Goal: Information Seeking & Learning: Understand process/instructions

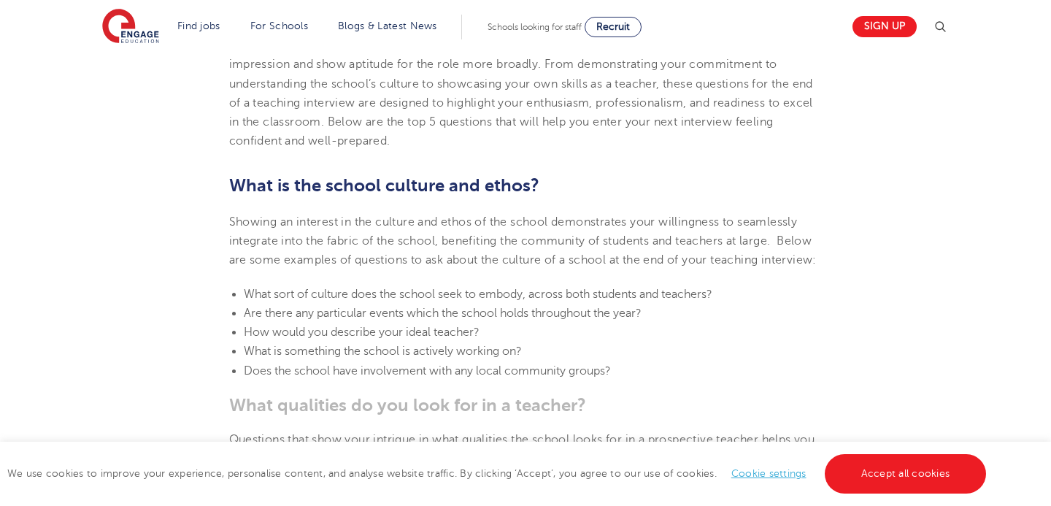
scroll to position [533, 0]
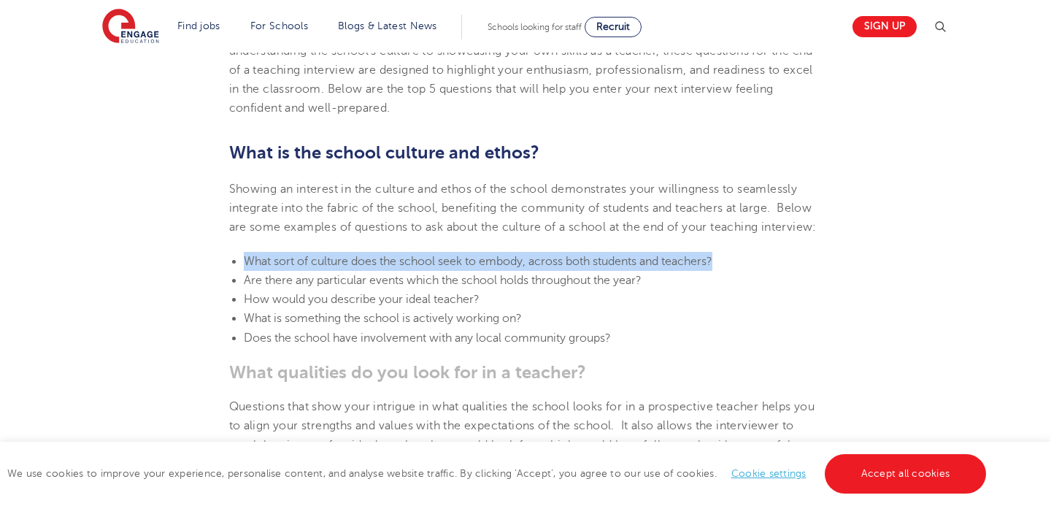
drag, startPoint x: 730, startPoint y: 279, endPoint x: 245, endPoint y: 271, distance: 484.8
click at [245, 271] on li "What sort of culture does the school seek to embody, across both students and t…" at bounding box center [533, 261] width 579 height 19
copy span "What sort of culture does the school seek to embody, across both students and t…"
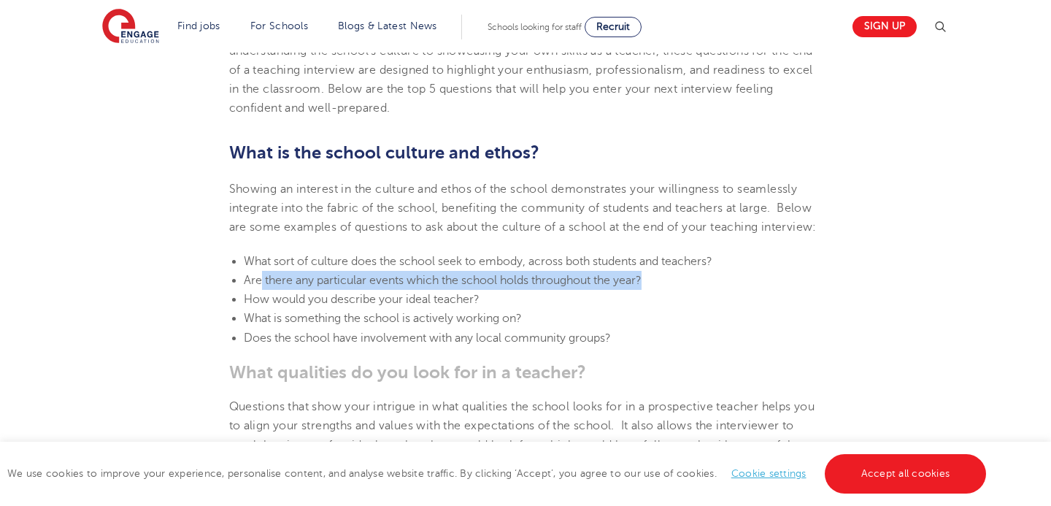
drag, startPoint x: 649, startPoint y: 299, endPoint x: 269, endPoint y: 299, distance: 380.3
click at [264, 290] on li "Are there any particular events which the school holds throughout the year?" at bounding box center [533, 280] width 579 height 19
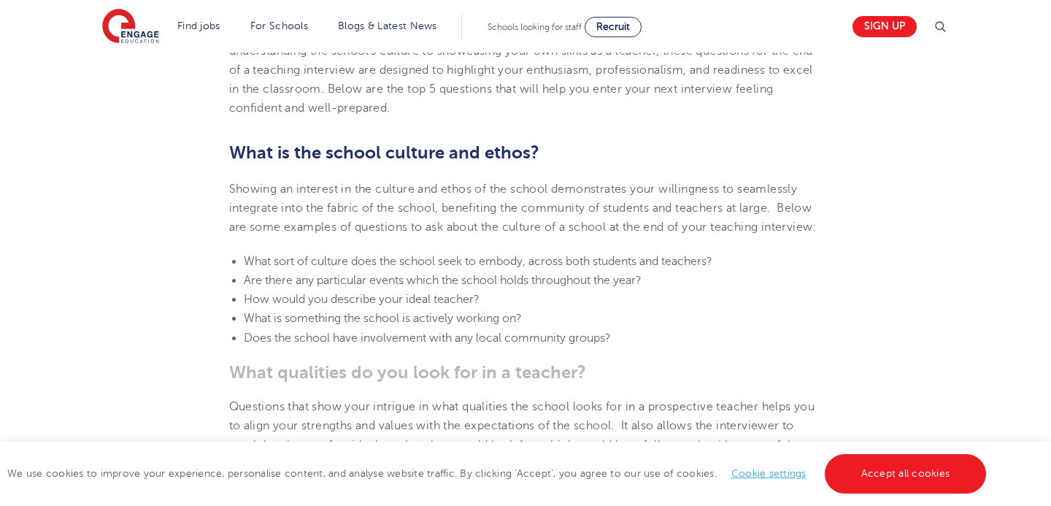
click at [385, 287] on span "Are there any particular events which the school holds throughout the year?" at bounding box center [443, 280] width 398 height 13
drag, startPoint x: 483, startPoint y: 319, endPoint x: 247, endPoint y: 312, distance: 235.9
click at [247, 309] on li "How would you describe your ideal teacher?" at bounding box center [533, 299] width 579 height 19
copy span "How would you describe your ideal teacher?"
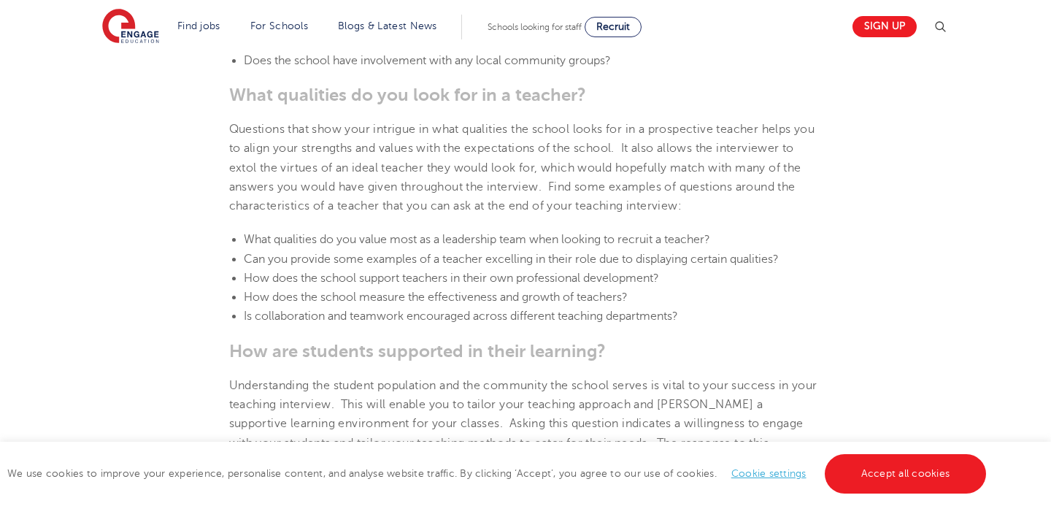
scroll to position [848, 0]
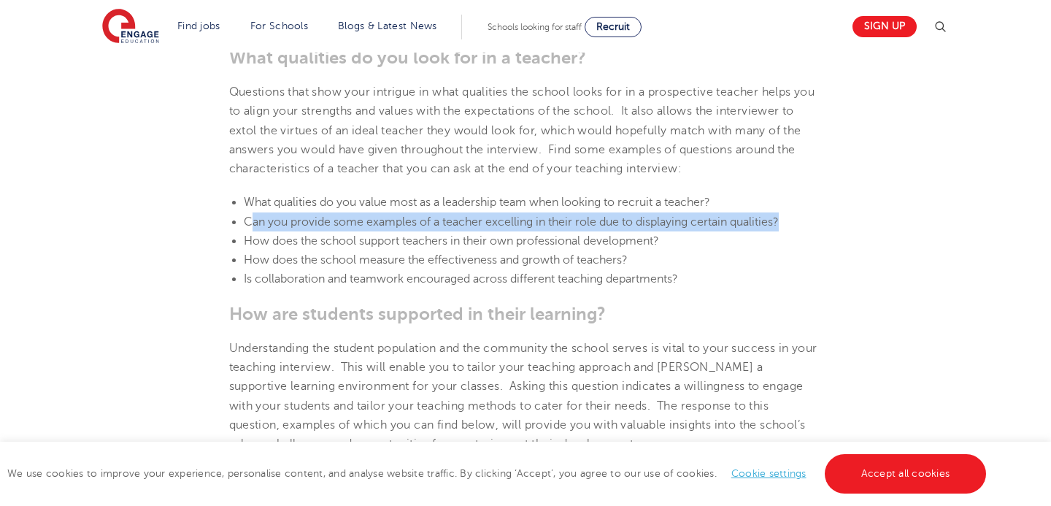
drag, startPoint x: 796, startPoint y: 239, endPoint x: 250, endPoint y: 239, distance: 546.1
click at [250, 231] on li "Can you provide some examples of a teacher excelling in their role due to displ…" at bounding box center [533, 221] width 579 height 19
copy span "an you provide some examples of a teacher excelling in their role due to displa…"
copy span "Can you provide some examples of a teacher excelling in their role due to displ…"
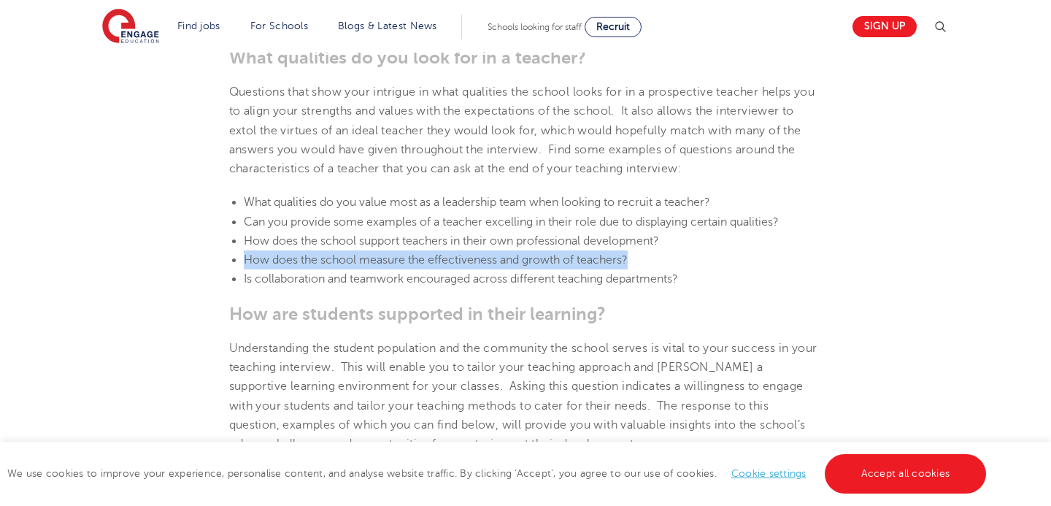
drag, startPoint x: 640, startPoint y: 278, endPoint x: 246, endPoint y: 284, distance: 393.5
click at [246, 269] on li "How does the school measure the effectiveness and growth of teachers?" at bounding box center [533, 259] width 579 height 19
copy span "How does the school measure the effectiveness and growth of teachers?"
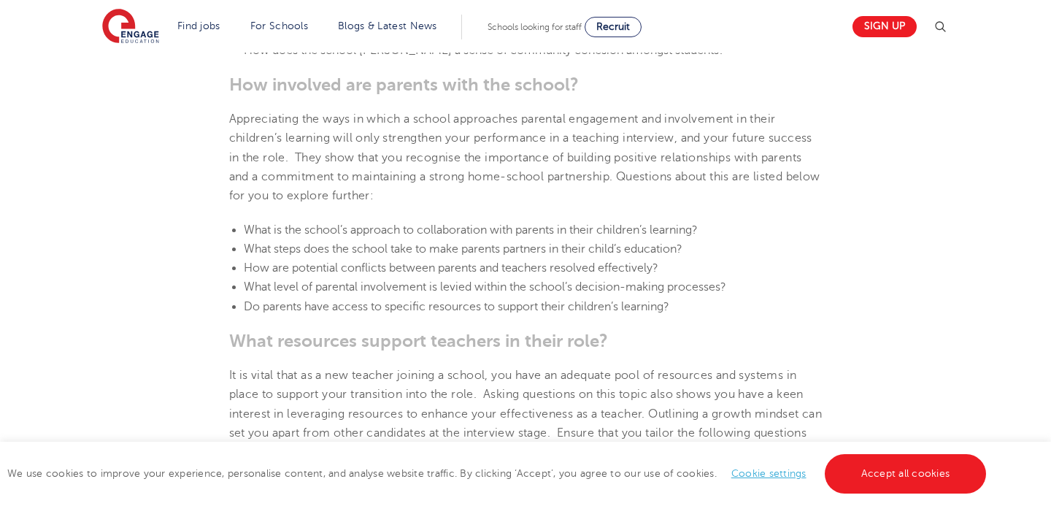
scroll to position [1399, 0]
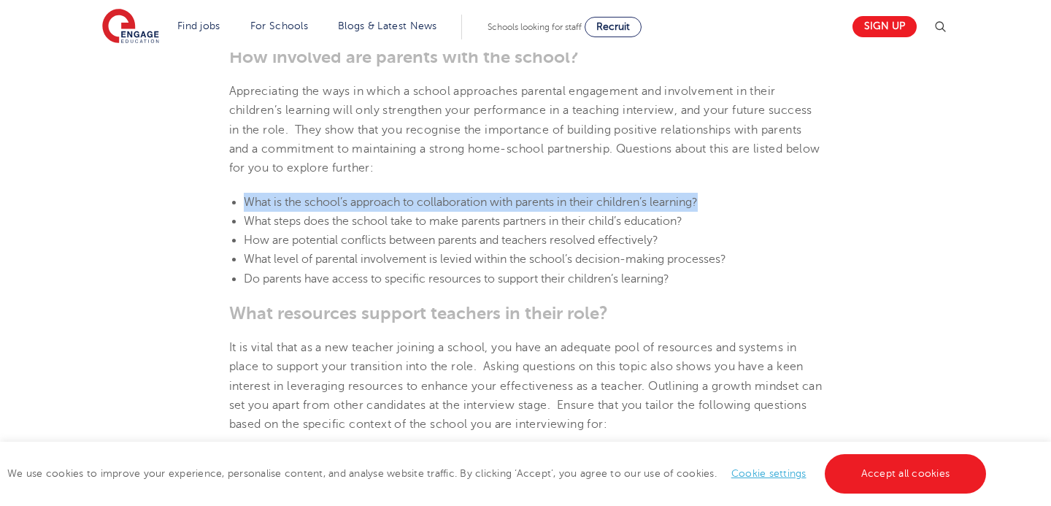
drag, startPoint x: 718, startPoint y: 222, endPoint x: 247, endPoint y: 221, distance: 470.9
click at [247, 212] on li "What is the school’s approach to collaboration with parents in their children’s…" at bounding box center [533, 202] width 579 height 19
copy span "What is the school’s approach to collaboration with parents in their children’s…"
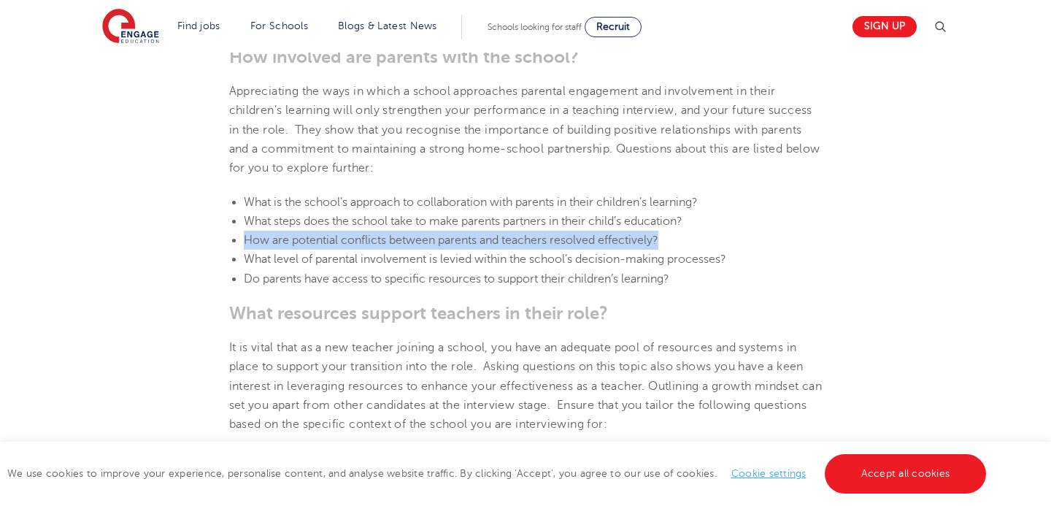
drag, startPoint x: 671, startPoint y: 253, endPoint x: 242, endPoint y: 264, distance: 429.4
click at [242, 264] on ul "What is the school’s approach to collaboration with parents in their children’s…" at bounding box center [526, 241] width 594 height 96
copy span "How are potential conflicts between parents and teachers resolved effectively?"
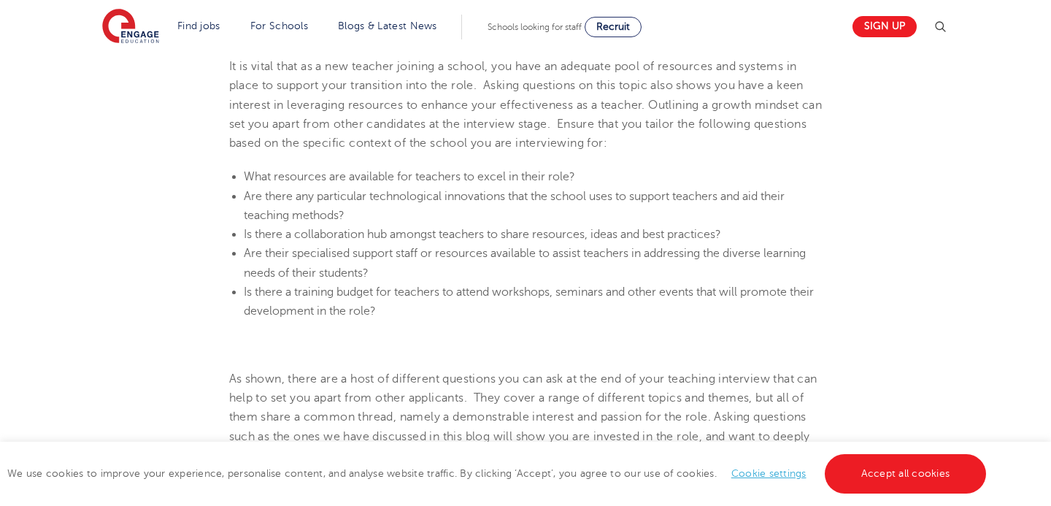
scroll to position [1686, 0]
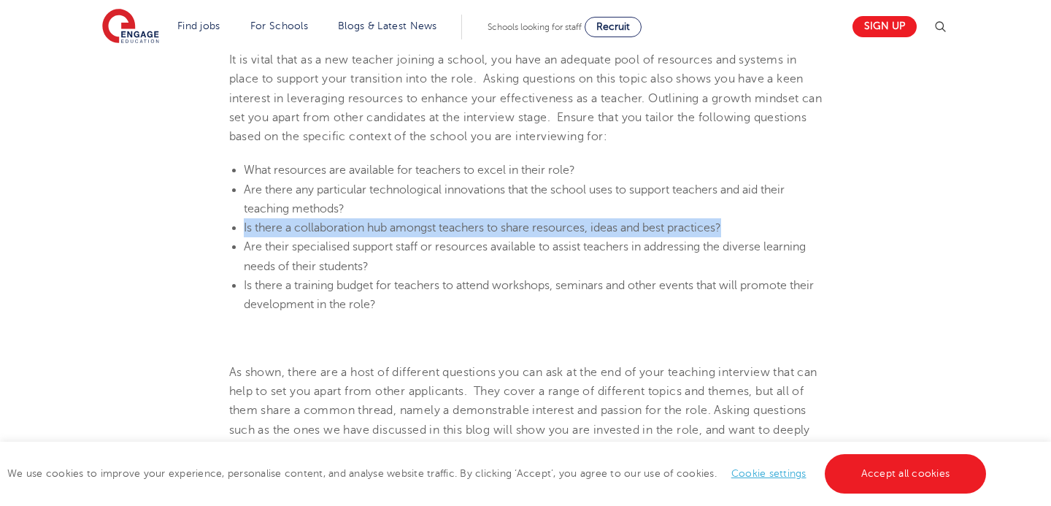
drag, startPoint x: 748, startPoint y: 242, endPoint x: 242, endPoint y: 253, distance: 506.0
click at [242, 253] on ul "What resources are available for teachers to excel in their role? Are there any…" at bounding box center [526, 237] width 594 height 153
copy span "Is there a collaboration hub amongst teachers to share resources, ideas and bes…"
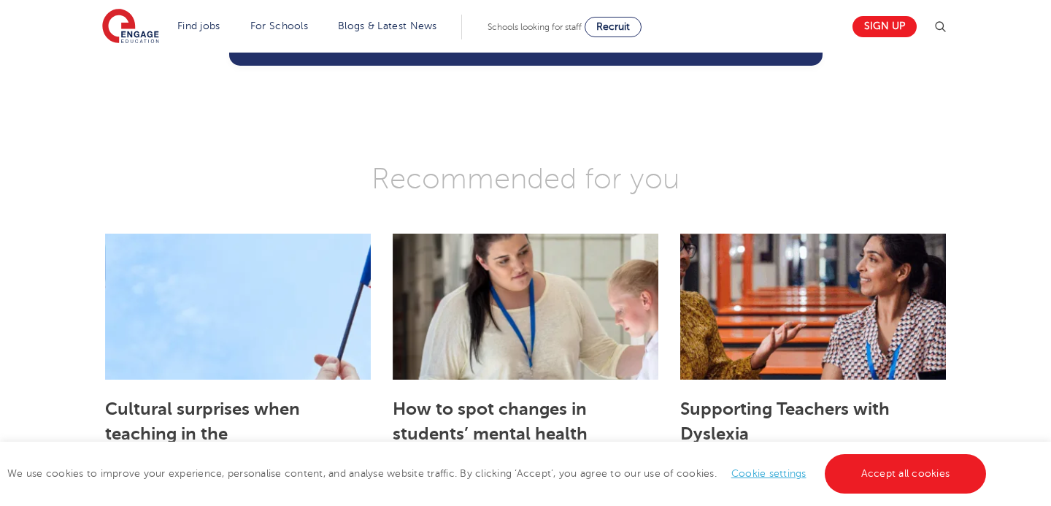
scroll to position [2464, 0]
